Goal: Task Accomplishment & Management: Use online tool/utility

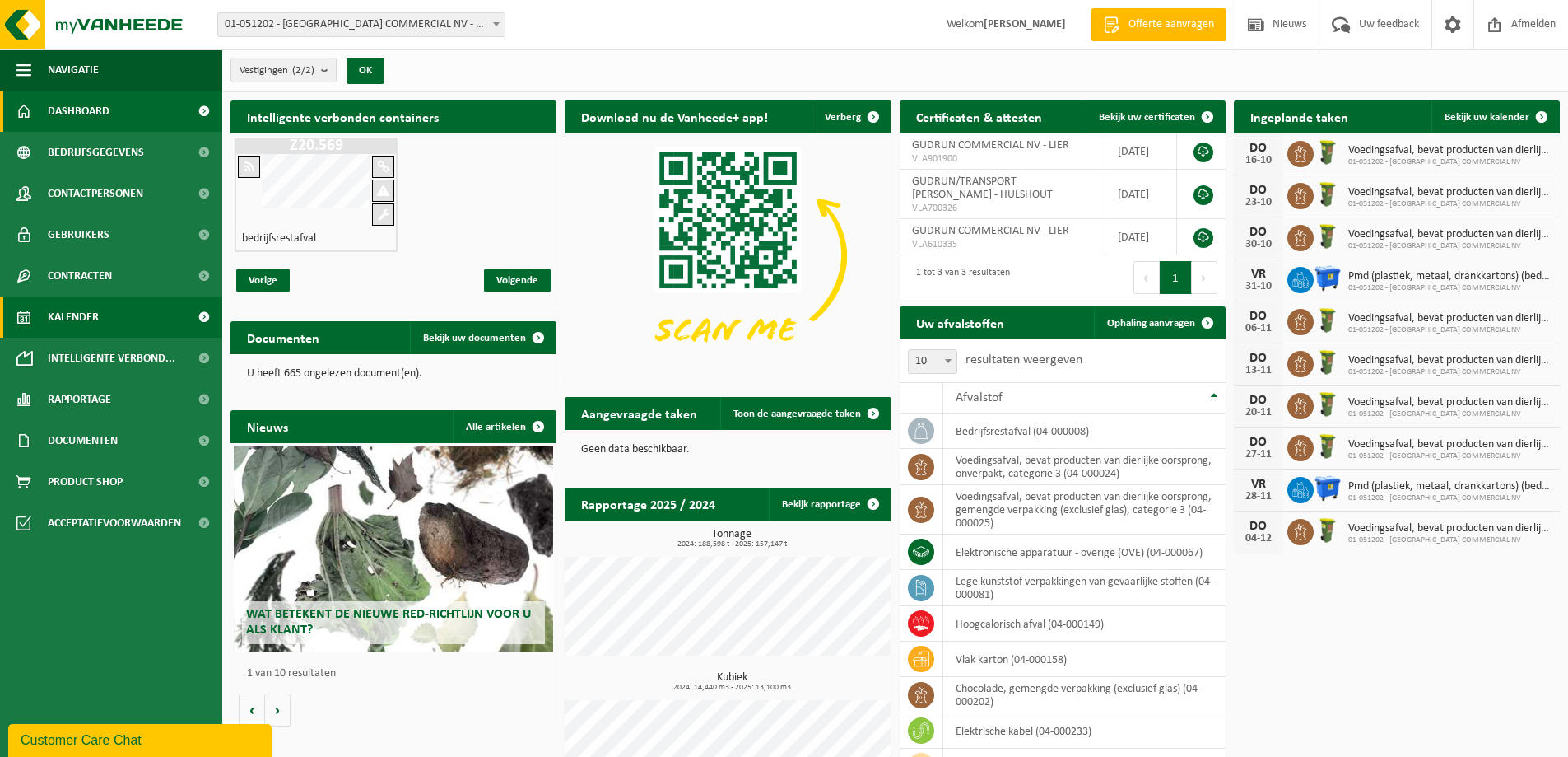
click at [65, 324] on span "Kalender" at bounding box center [74, 317] width 51 height 41
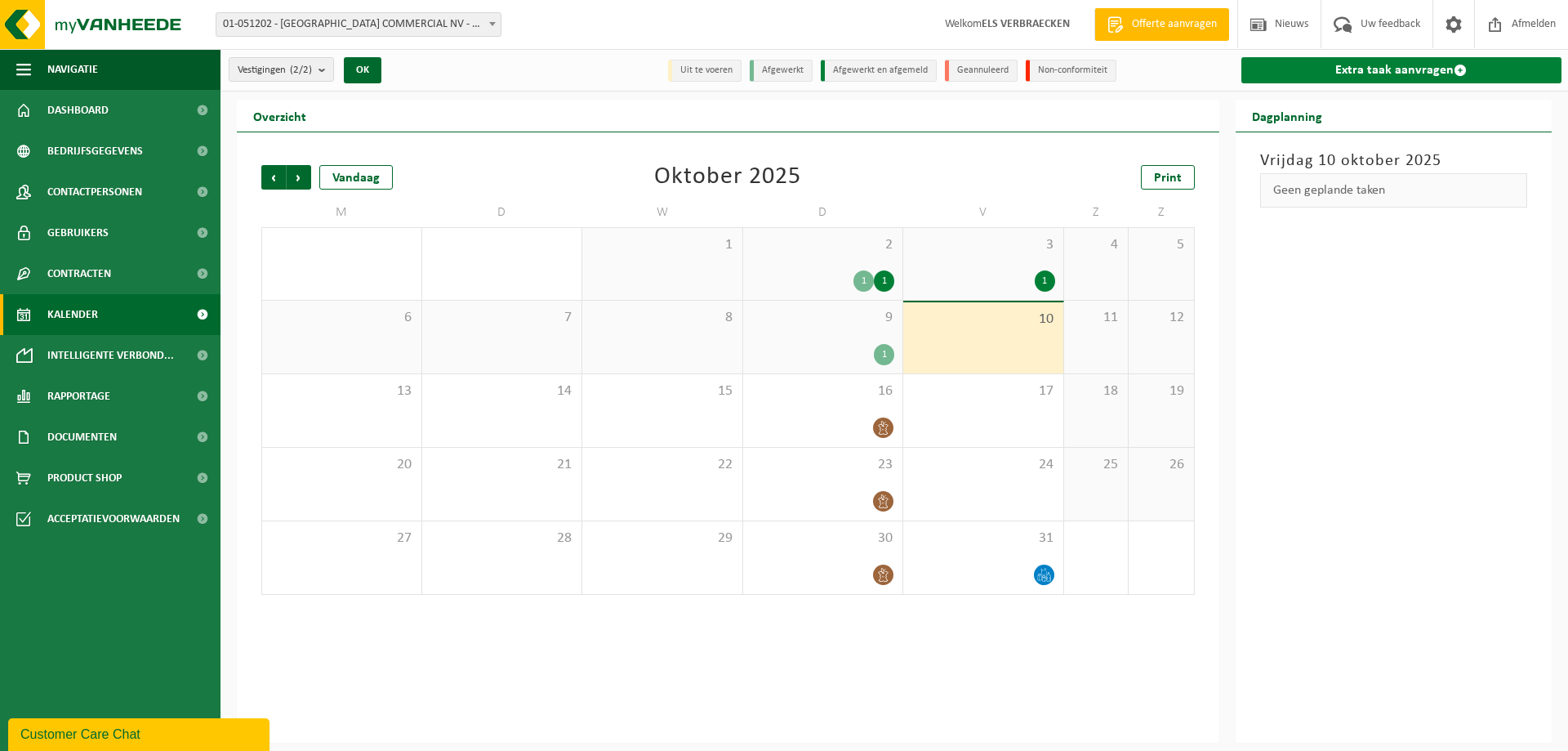
click at [1360, 68] on link "Extra taak aanvragen" at bounding box center [1402, 70] width 321 height 26
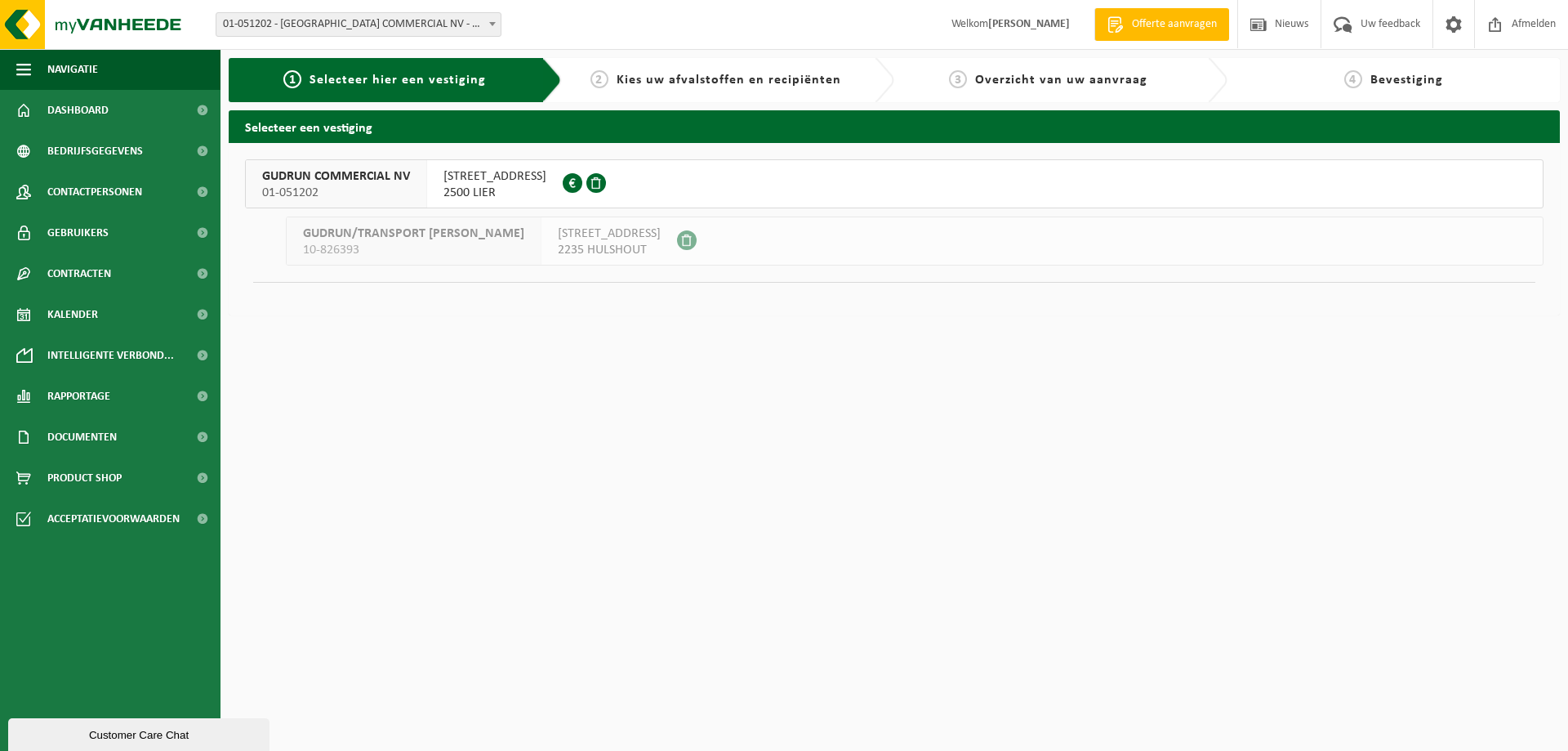
click at [338, 175] on span "GUDRUN COMMERCIAL NV" at bounding box center [336, 176] width 148 height 16
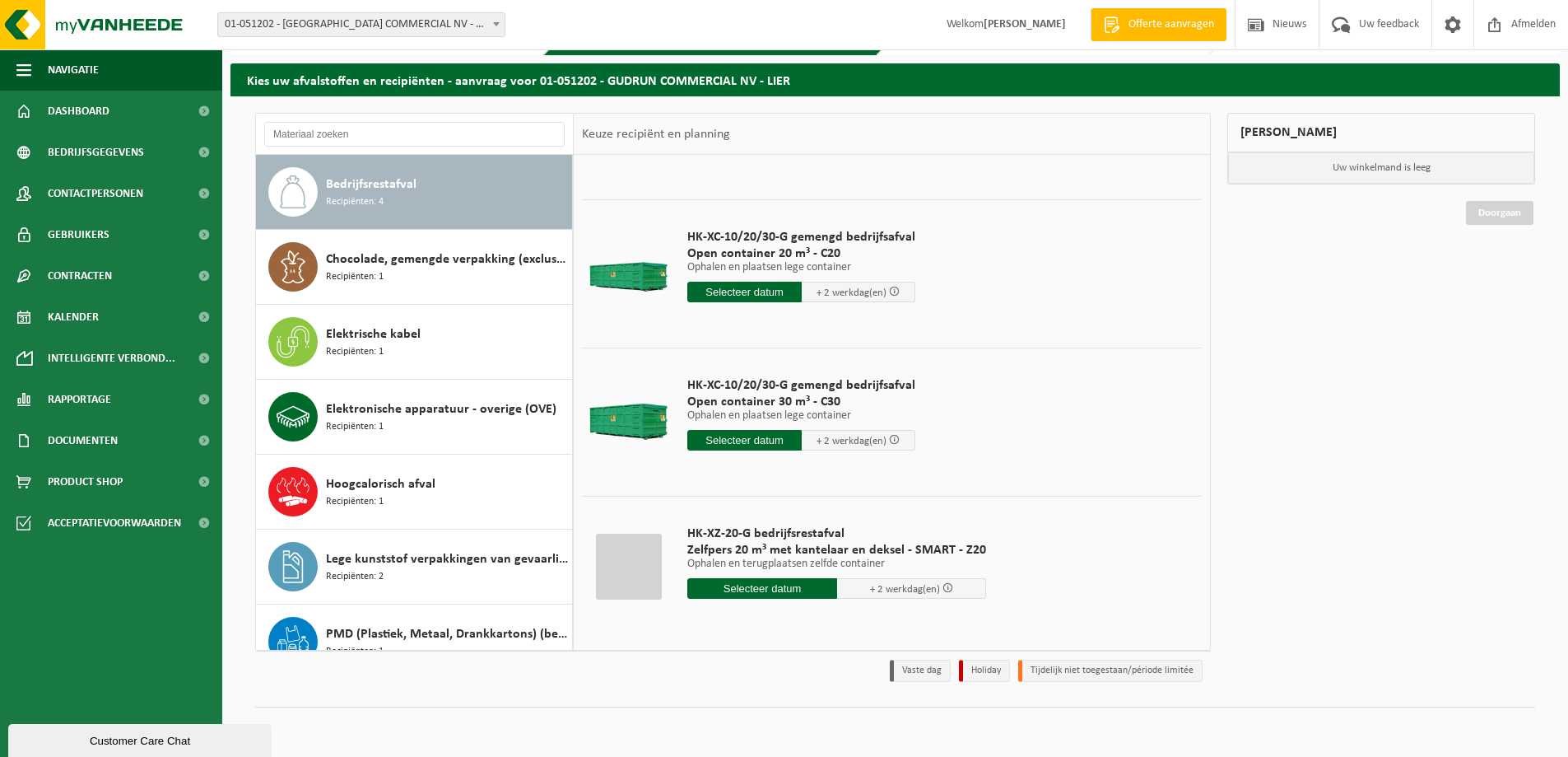
scroll to position [115, 0]
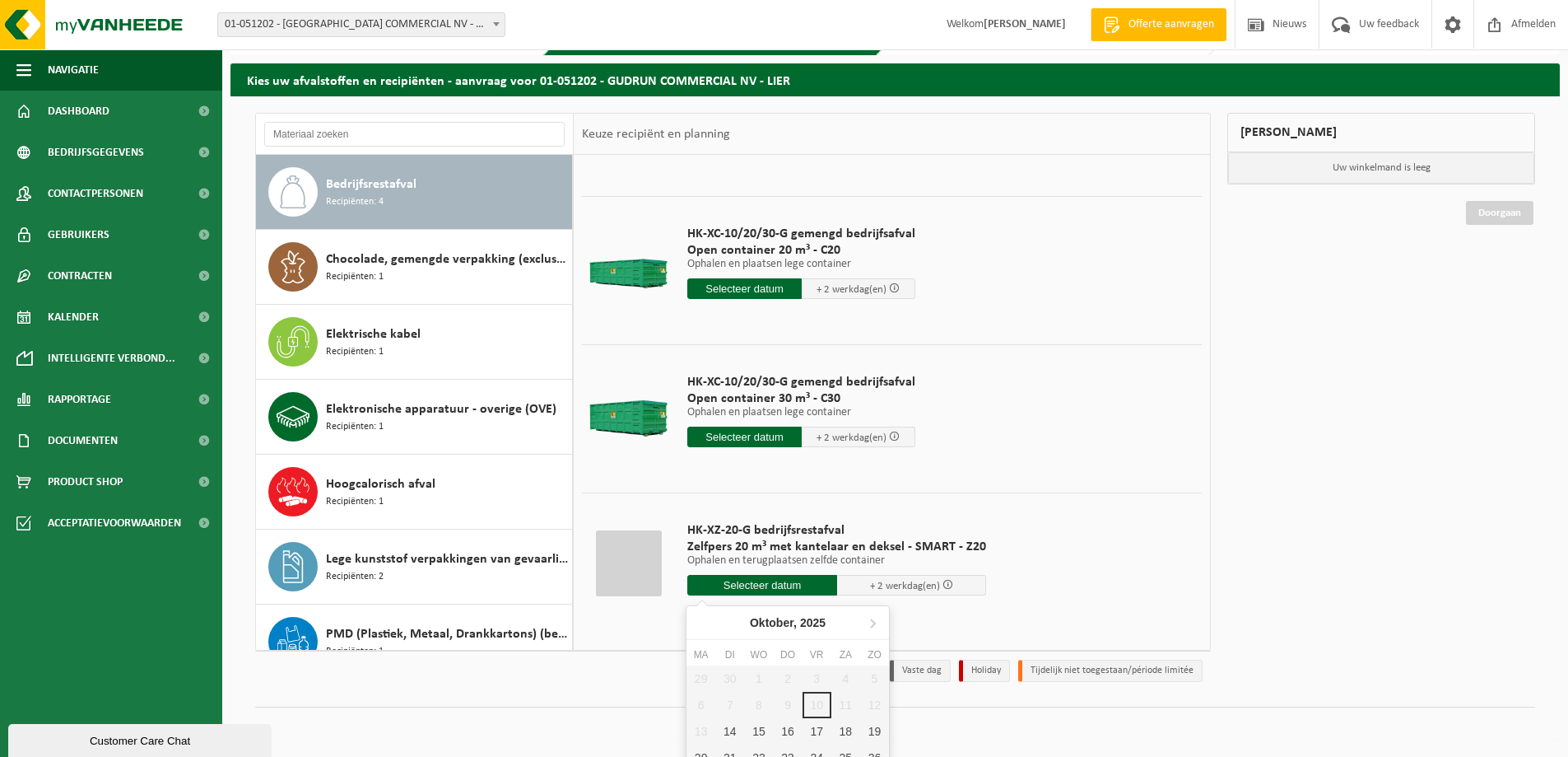
click at [760, 582] on input "text" at bounding box center [762, 585] width 150 height 21
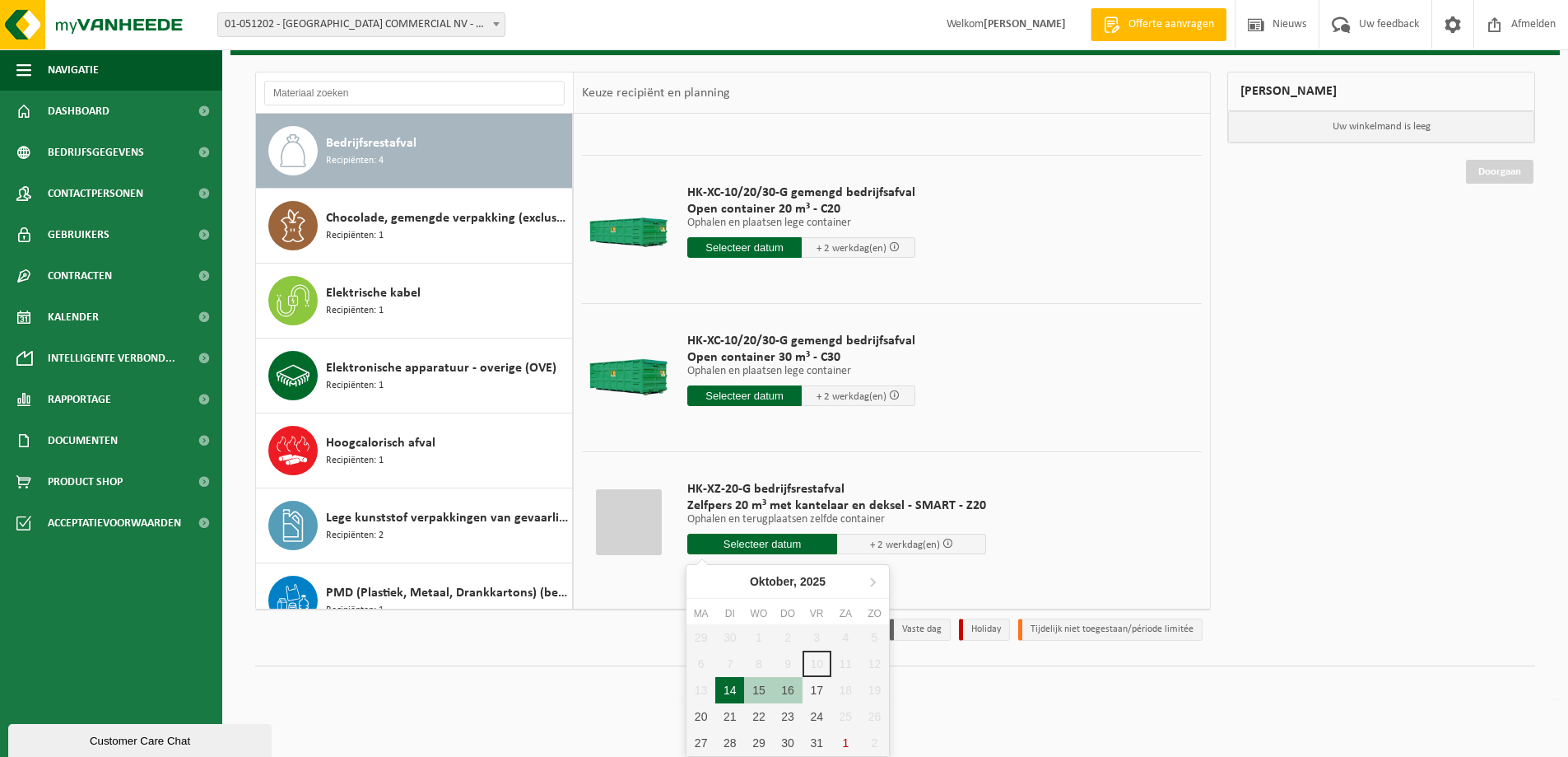
click at [723, 686] on div "14" at bounding box center [730, 690] width 29 height 27
type input "Van 2025-10-14"
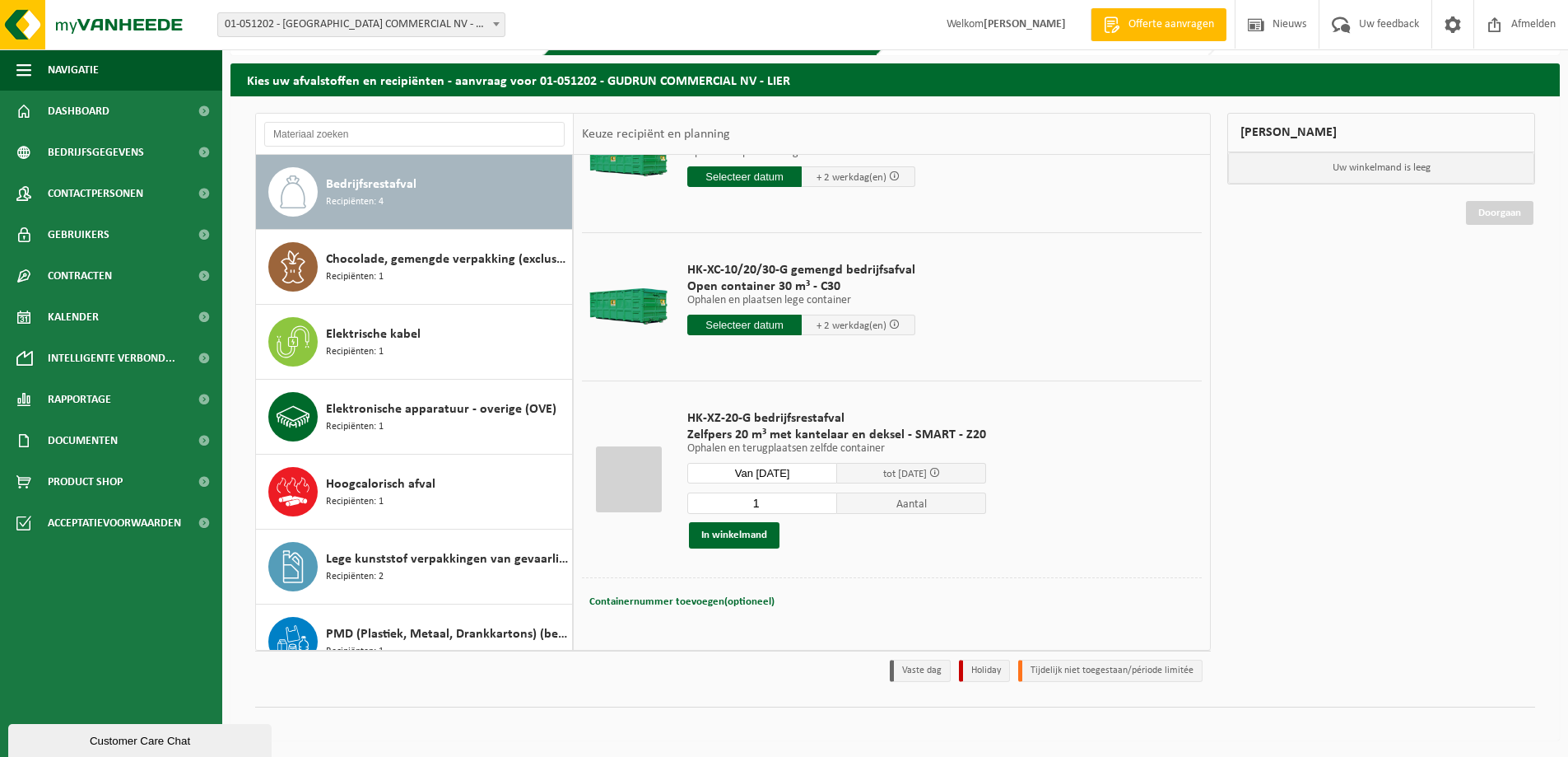
scroll to position [228, 0]
click at [736, 529] on button "In winkelmand" at bounding box center [734, 535] width 91 height 27
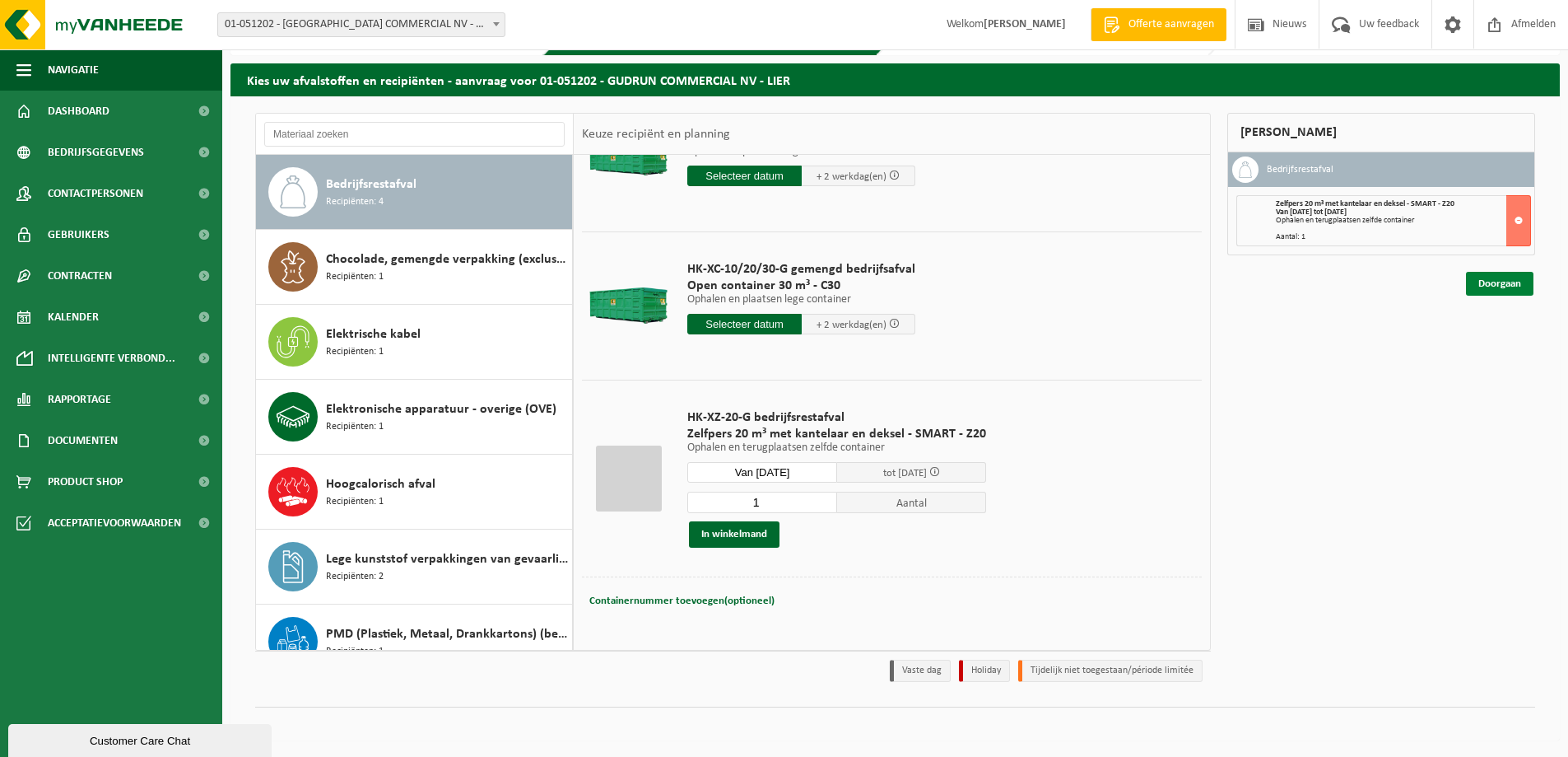
click at [1501, 281] on link "Doorgaan" at bounding box center [1500, 284] width 68 height 24
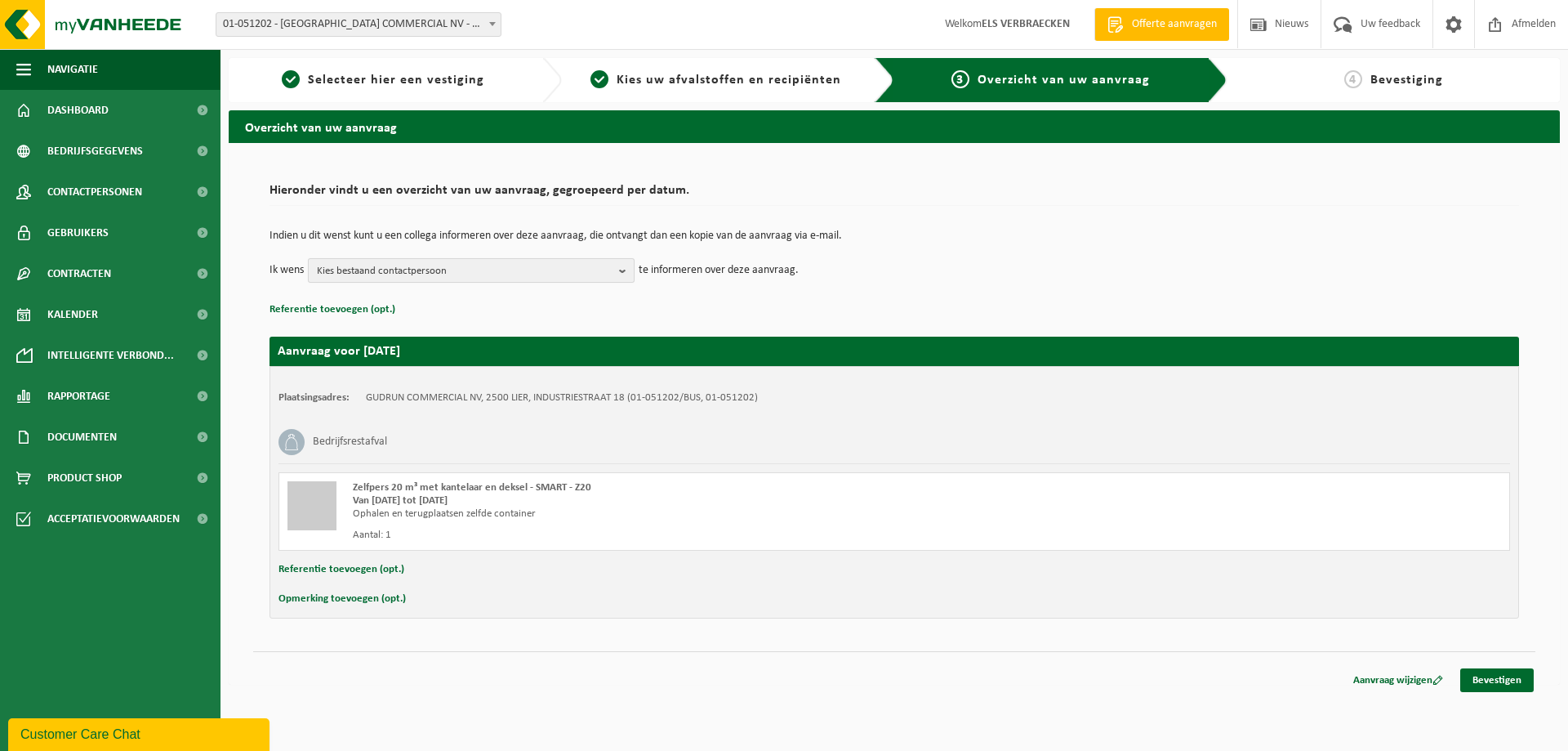
click at [439, 274] on span "Kies bestaand contactpersoon" at bounding box center [465, 271] width 296 height 25
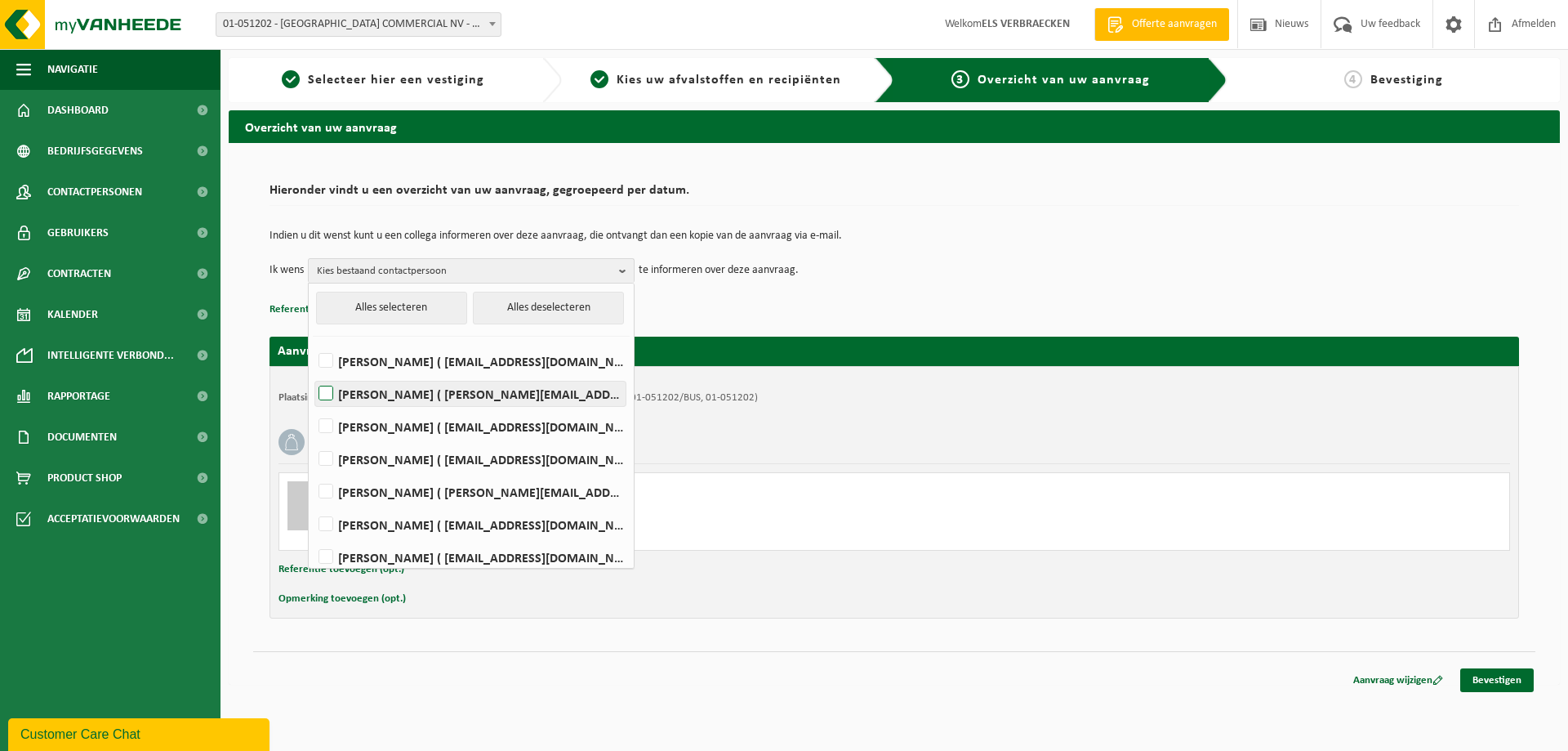
click at [362, 390] on label "SERGE DEGROOF ( serge.degroof@chocolates.be )" at bounding box center [471, 394] width 310 height 25
click at [313, 373] on input "SERGE DEGROOF ( serge.degroof@chocolates.be )" at bounding box center [312, 373] width 1 height 1
checkbox input "true"
click at [859, 253] on td "Indien u dit wenst kunt u een collega informeren over deze aanvraag, die ontvan…" at bounding box center [894, 244] width 1249 height 28
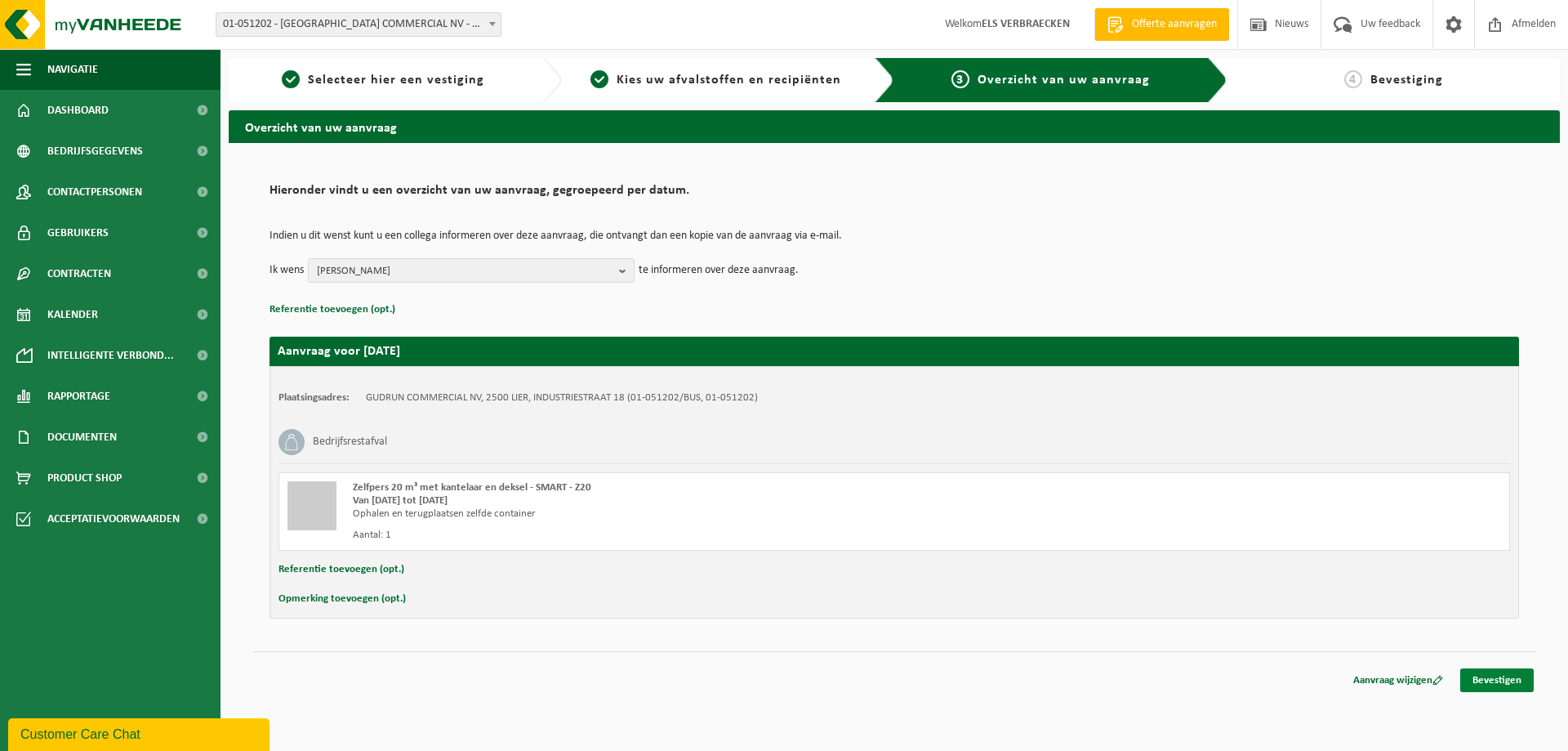
click at [1507, 675] on link "Bevestigen" at bounding box center [1497, 681] width 74 height 24
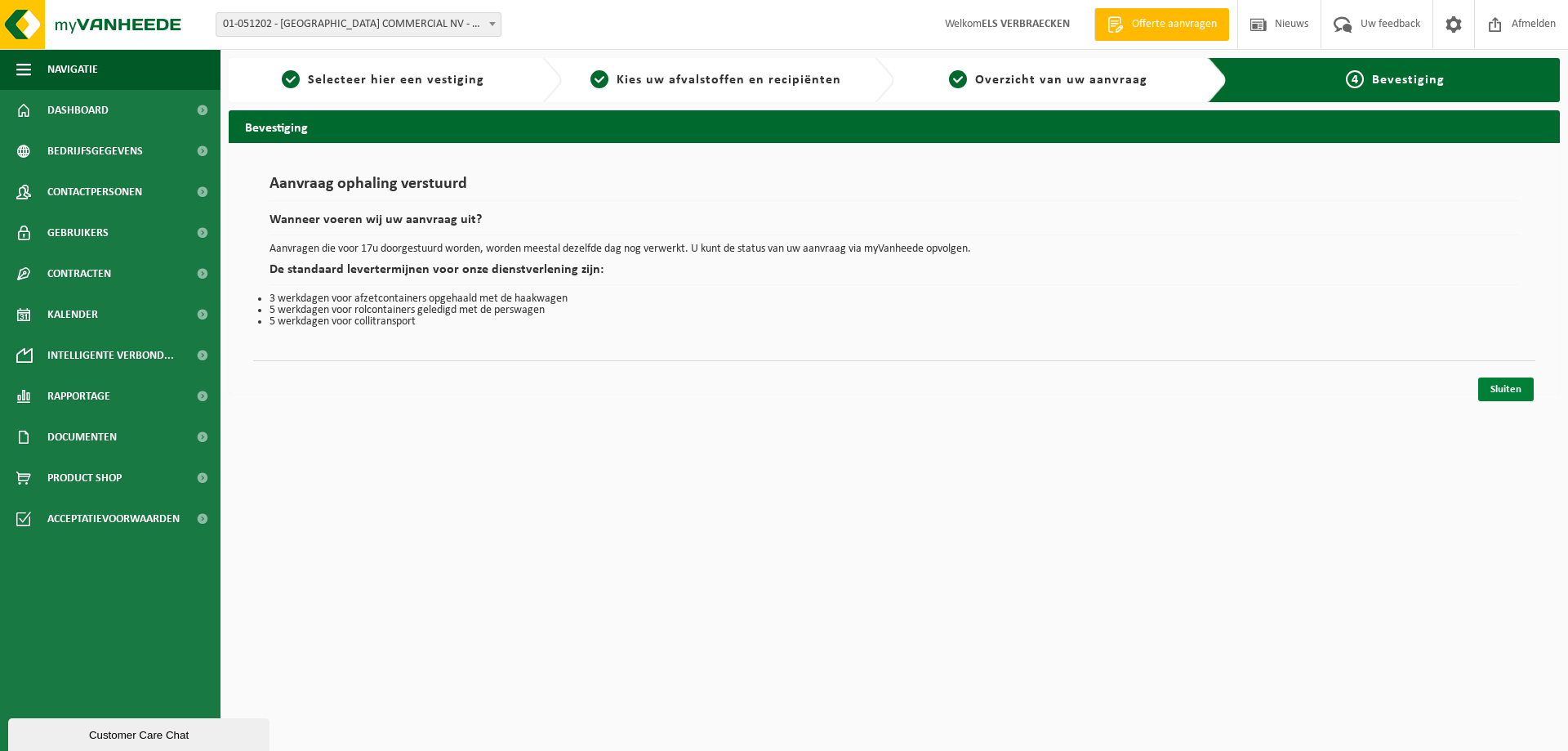
click at [1510, 388] on link "Sluiten" at bounding box center [1505, 390] width 55 height 24
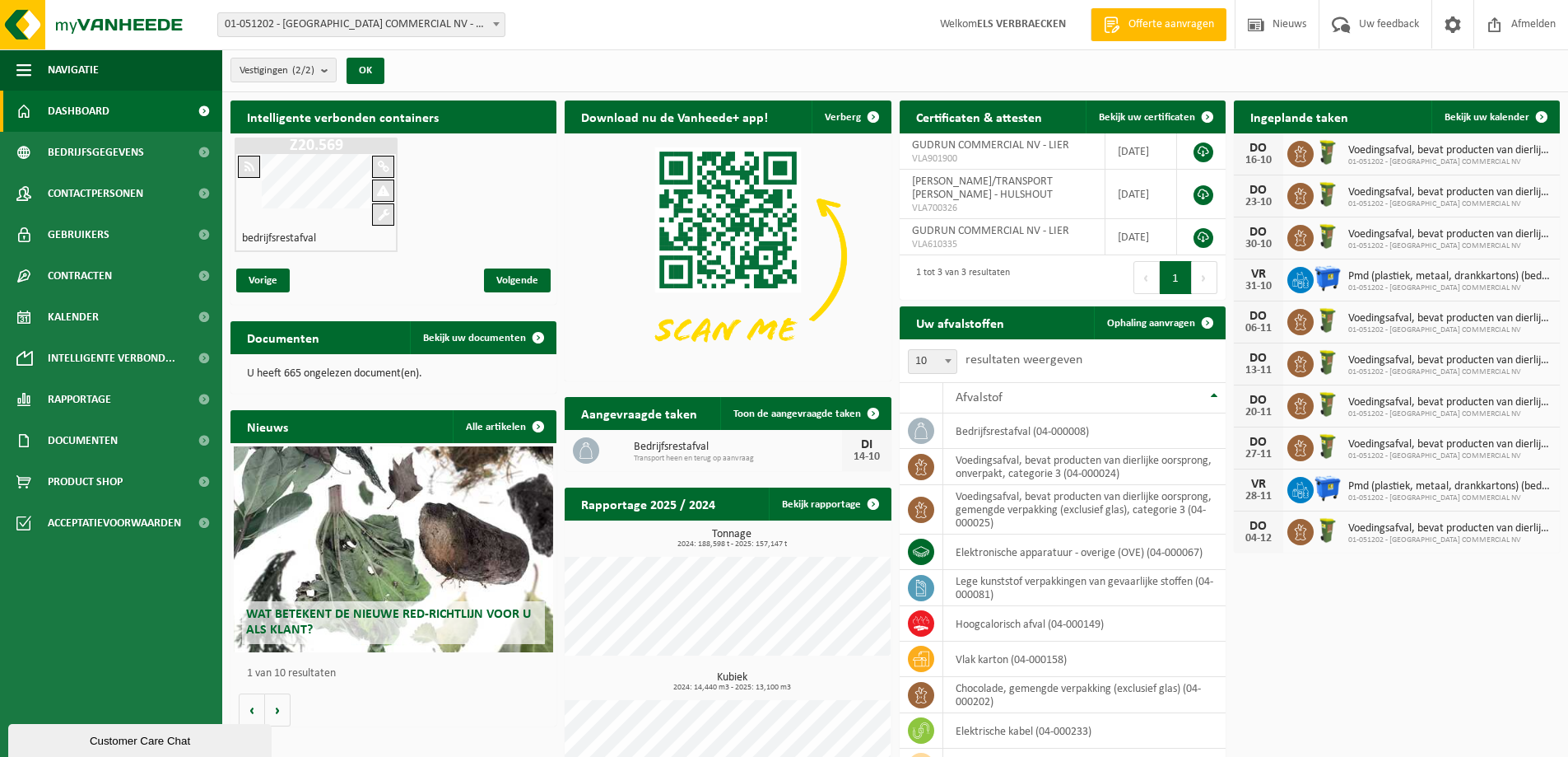
scroll to position [80, 0]
